Goal: Unclear: Browse casually

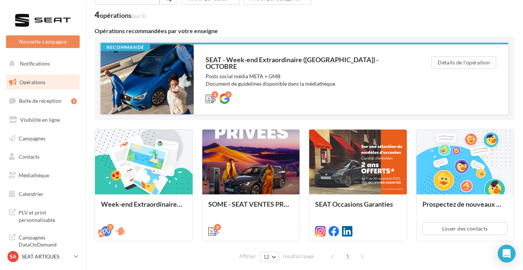
scroll to position [50, 0]
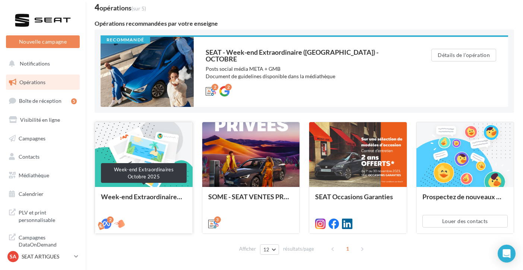
click at [168, 193] on div "Week-end Extraordinaires Octobre 2025" at bounding box center [144, 200] width 86 height 15
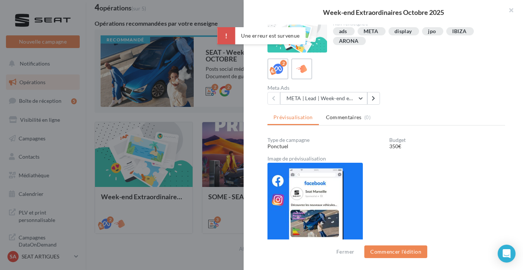
scroll to position [127, 0]
click at [372, 96] on icon at bounding box center [373, 98] width 3 height 5
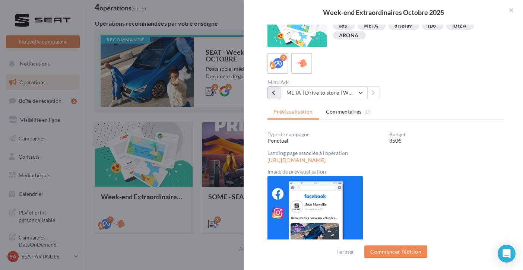
click at [271, 96] on button at bounding box center [273, 92] width 13 height 13
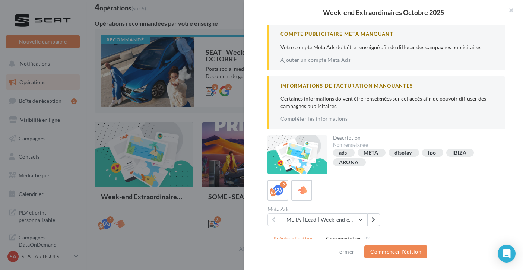
scroll to position [0, 0]
click at [201, 106] on div at bounding box center [261, 135] width 523 height 270
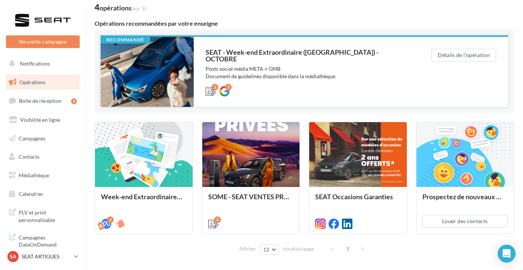
click at [382, 65] on div "Posts social média META + GMB Document de guidelines disponible dans la médiath…" at bounding box center [304, 72] width 196 height 15
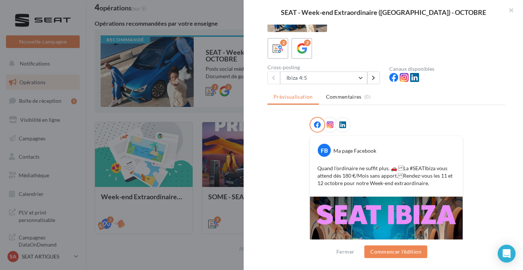
scroll to position [28, 0]
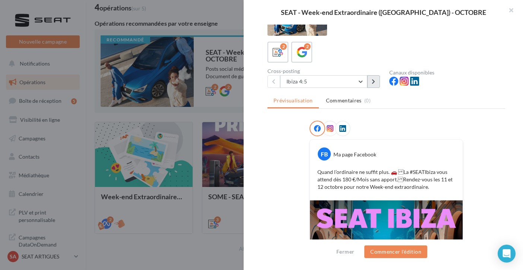
click at [370, 82] on button at bounding box center [373, 81] width 13 height 13
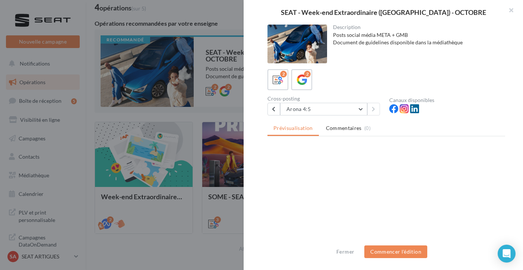
scroll to position [0, 0]
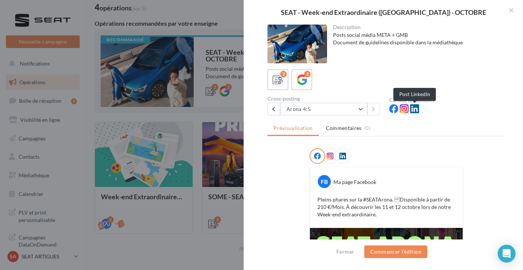
click at [415, 111] on icon at bounding box center [414, 108] width 9 height 9
click at [271, 108] on button at bounding box center [273, 109] width 13 height 13
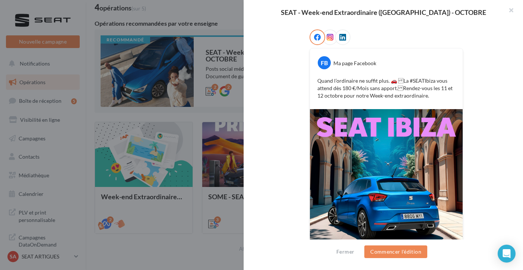
scroll to position [65, 0]
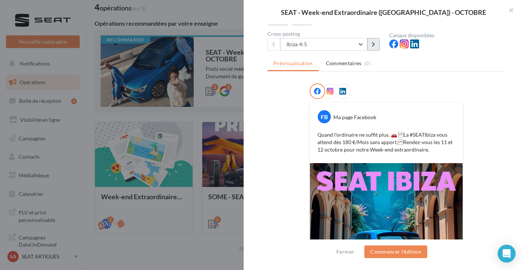
click at [373, 48] on button at bounding box center [373, 44] width 13 height 13
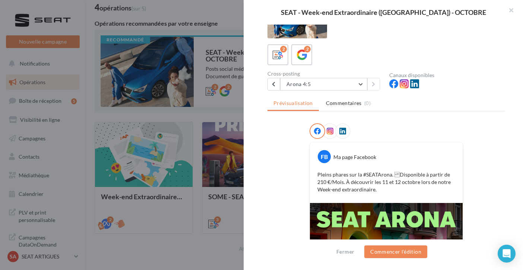
scroll to position [18, 0]
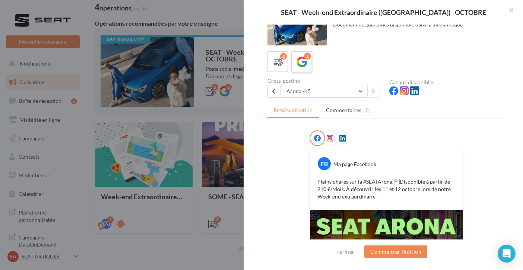
click at [299, 63] on icon at bounding box center [301, 62] width 11 height 11
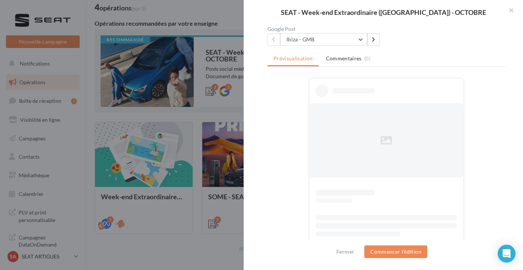
scroll to position [70, 0]
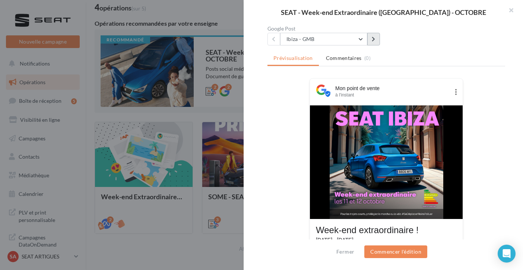
click at [371, 38] on button at bounding box center [373, 39] width 13 height 13
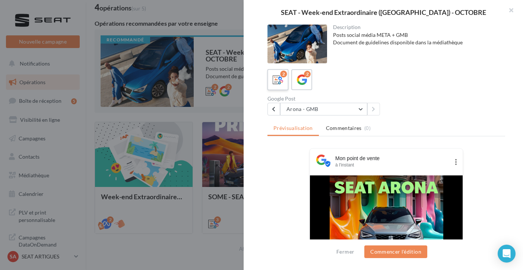
scroll to position [0, 0]
click at [280, 80] on icon at bounding box center [278, 79] width 11 height 11
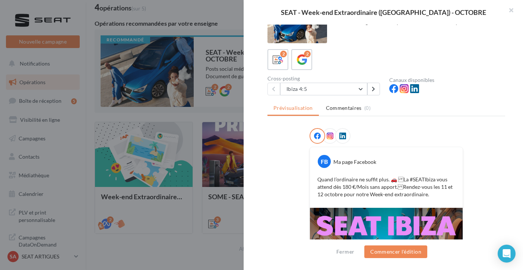
scroll to position [9, 0]
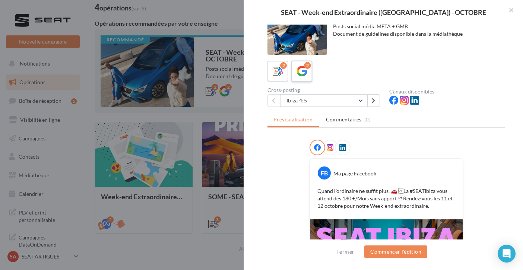
click at [305, 79] on label "2" at bounding box center [301, 70] width 21 height 21
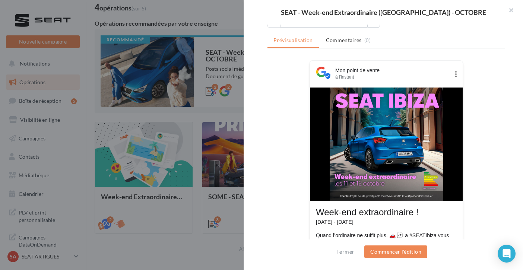
scroll to position [90, 0]
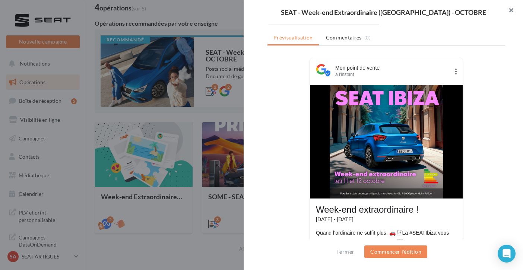
click at [513, 10] on button "button" at bounding box center [508, 11] width 30 height 22
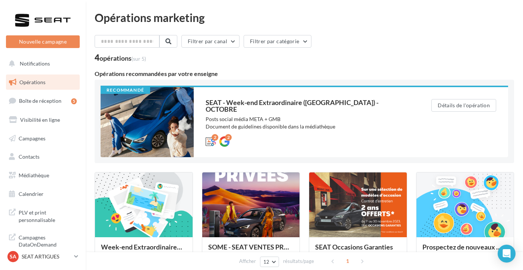
scroll to position [0, 0]
